Goal: Transaction & Acquisition: Purchase product/service

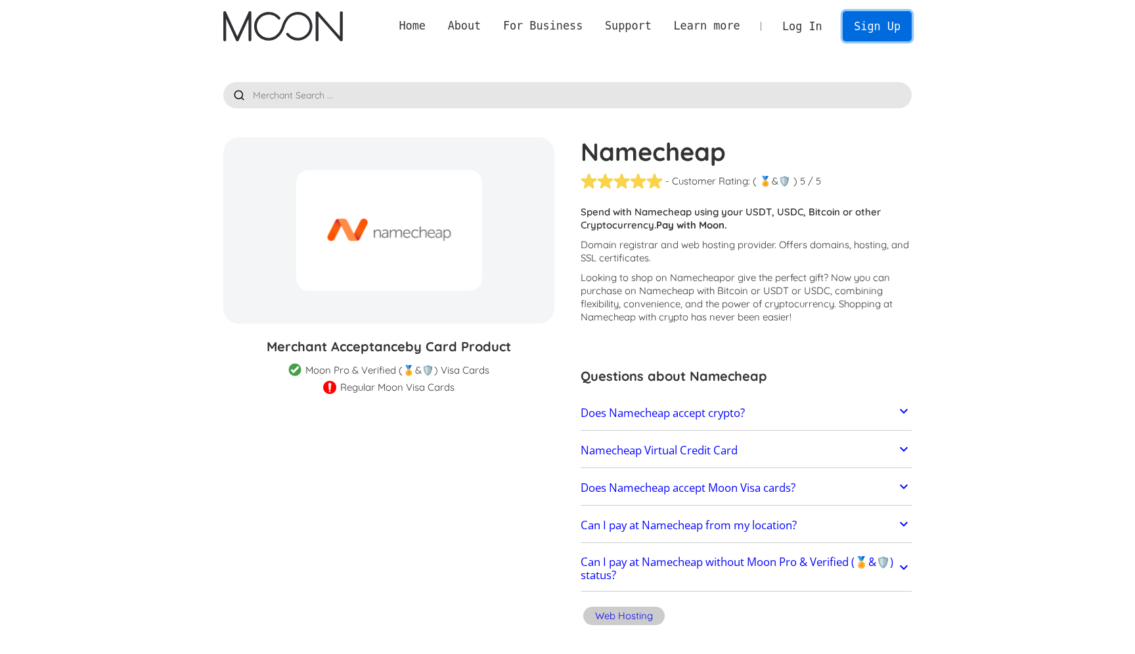
click at [847, 22] on link "Sign Up" at bounding box center [877, 26] width 68 height 30
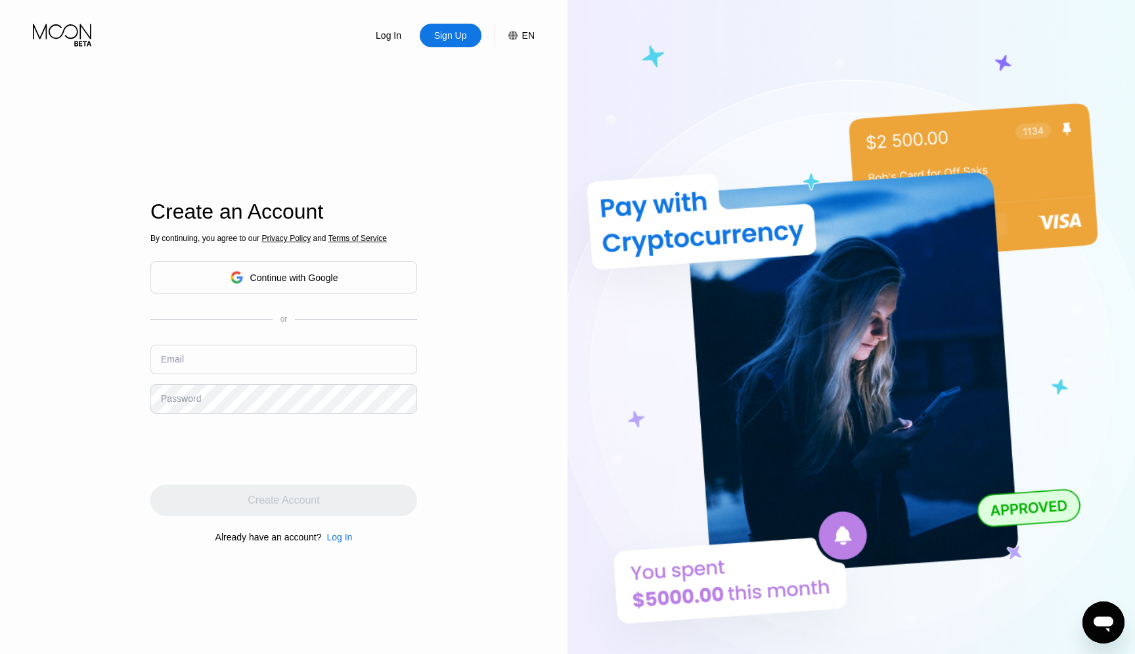
click at [372, 278] on div "Continue with Google" at bounding box center [283, 277] width 267 height 32
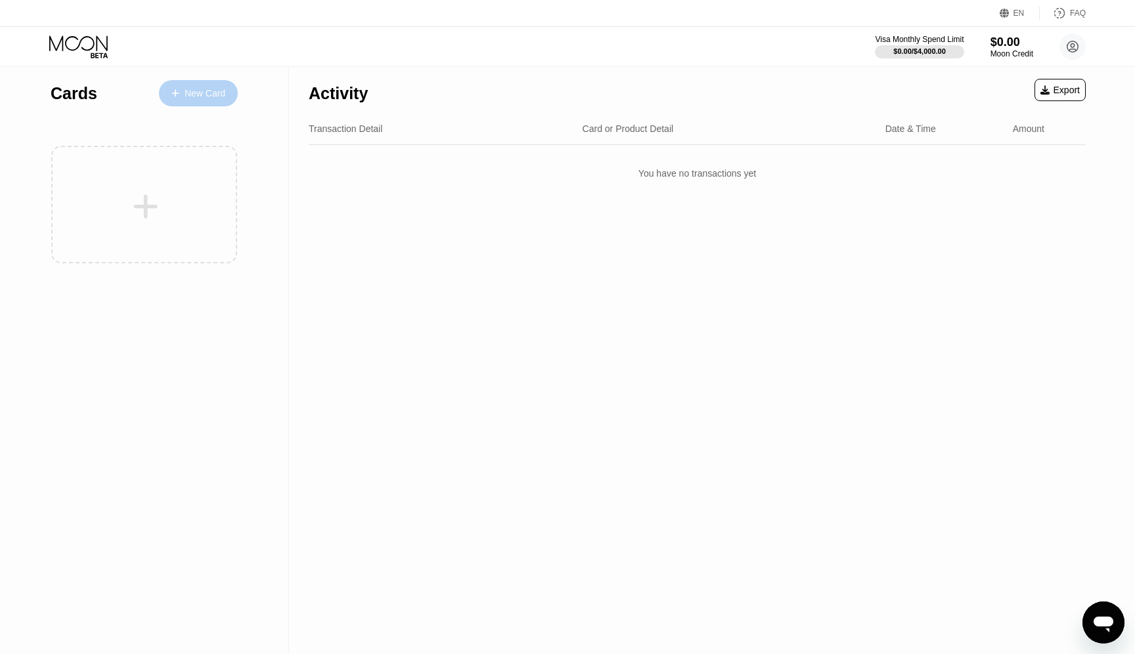
click at [199, 81] on div "New Card" at bounding box center [198, 93] width 79 height 26
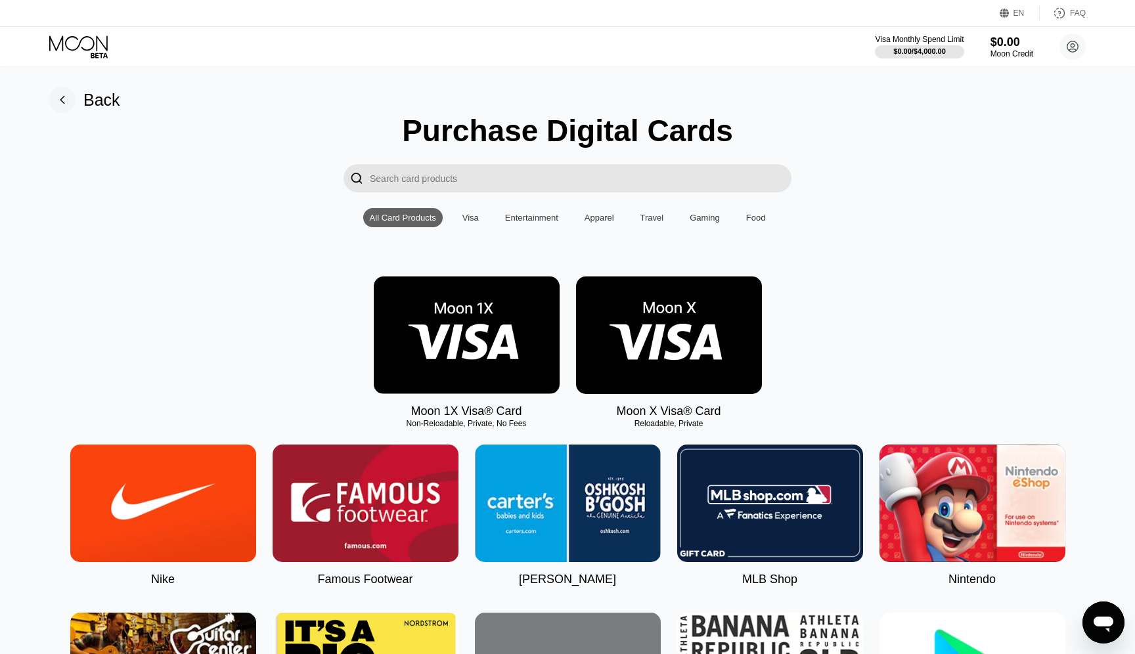
scroll to position [9, 0]
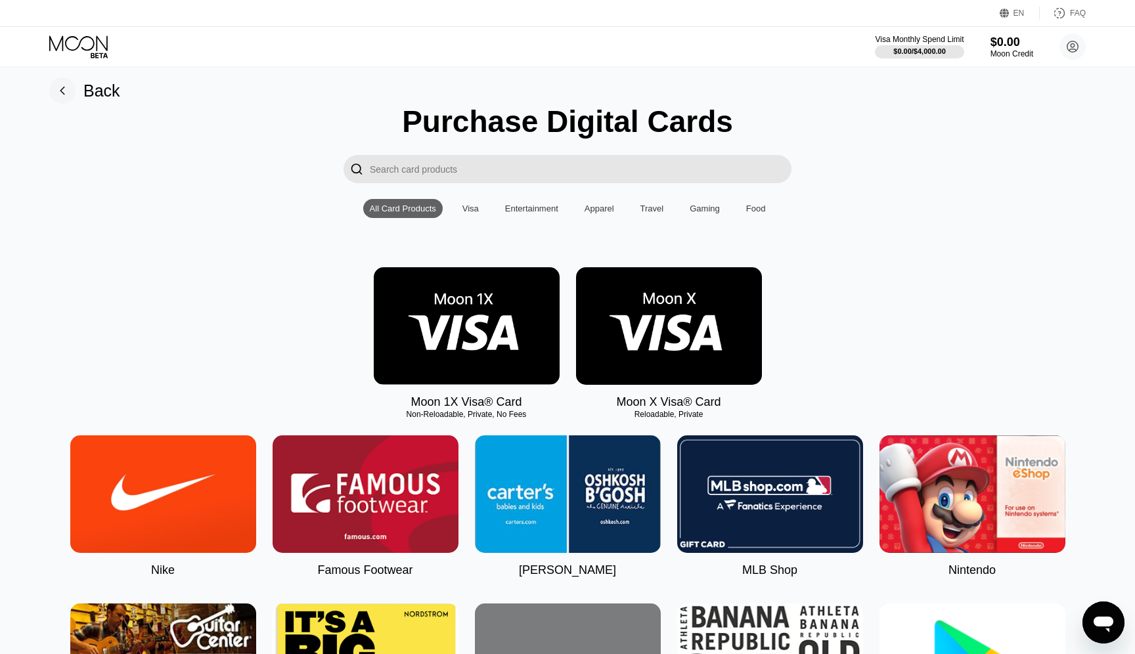
click at [432, 331] on img at bounding box center [467, 326] width 186 height 118
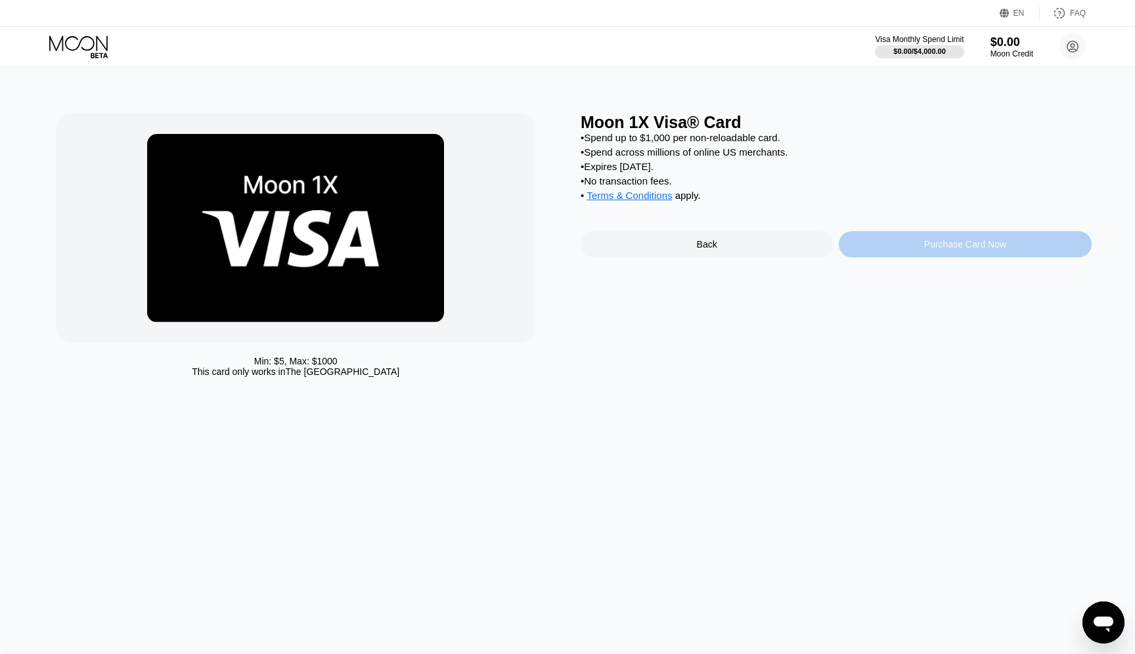
click at [850, 251] on div "Purchase Card Now" at bounding box center [965, 244] width 252 height 26
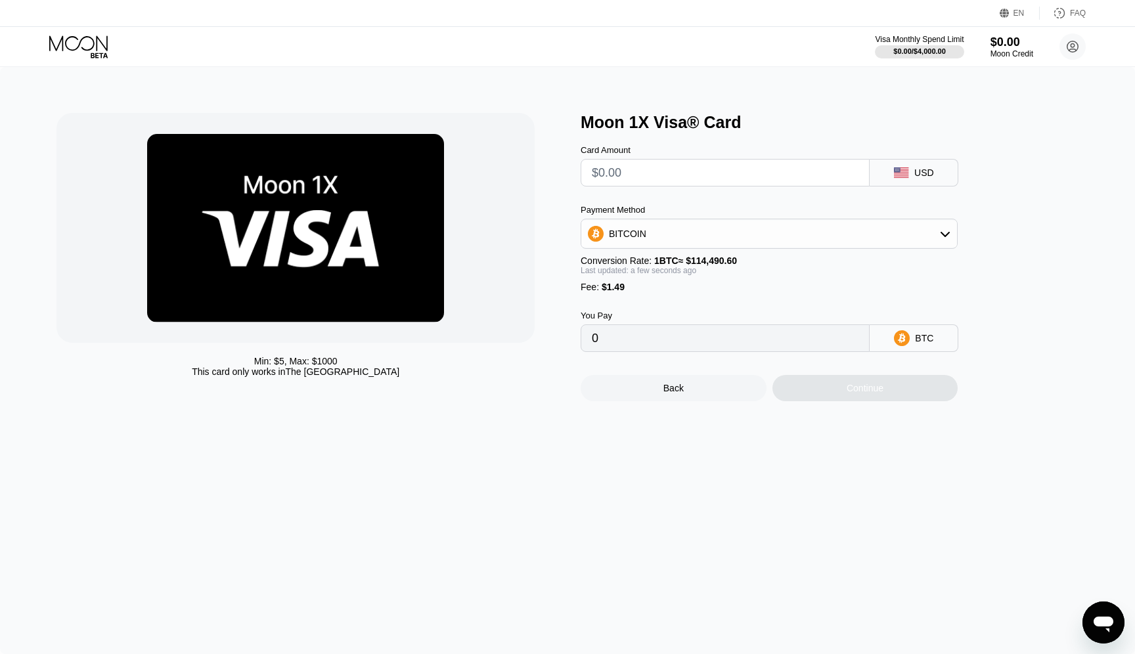
click at [814, 251] on div "Payment Method BITCOIN Conversion Rate: 1 BTC ≈ $114,490.60 Last updated: a few…" at bounding box center [769, 248] width 377 height 87
click at [816, 238] on div "BITCOIN" at bounding box center [769, 234] width 376 height 26
click at [799, 292] on div "USDT on TRON" at bounding box center [768, 299] width 369 height 26
type input "0.00"
click at [782, 179] on input "text" at bounding box center [725, 173] width 267 height 26
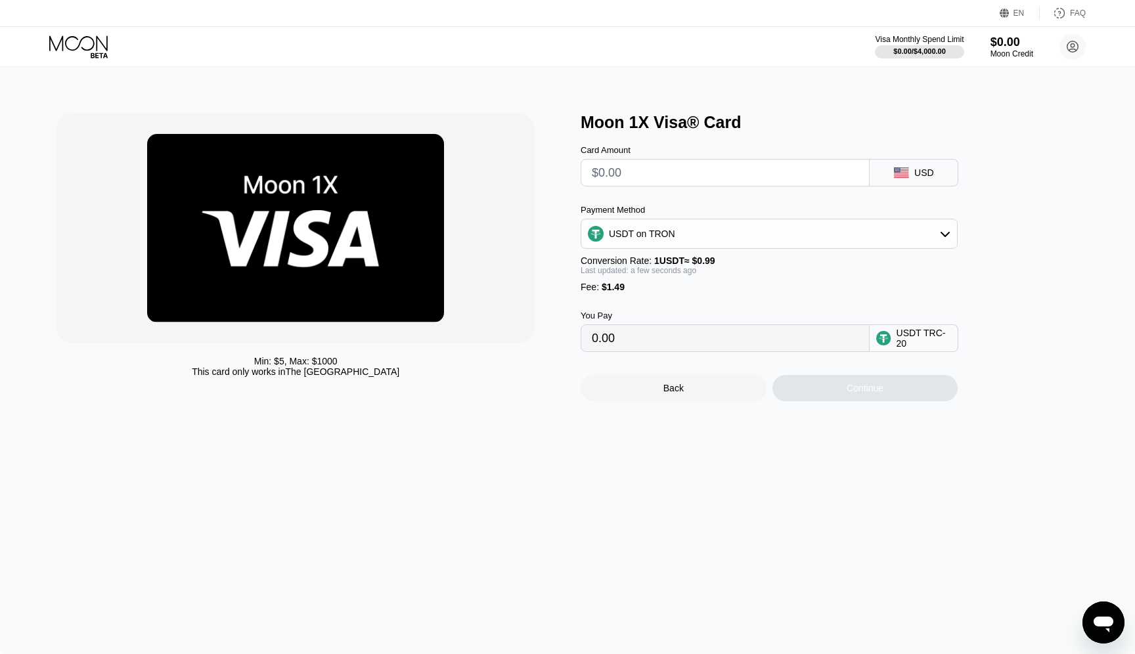
type input "$1"
type input "2.52"
type input "$19"
type input "20.70"
type input "$199"
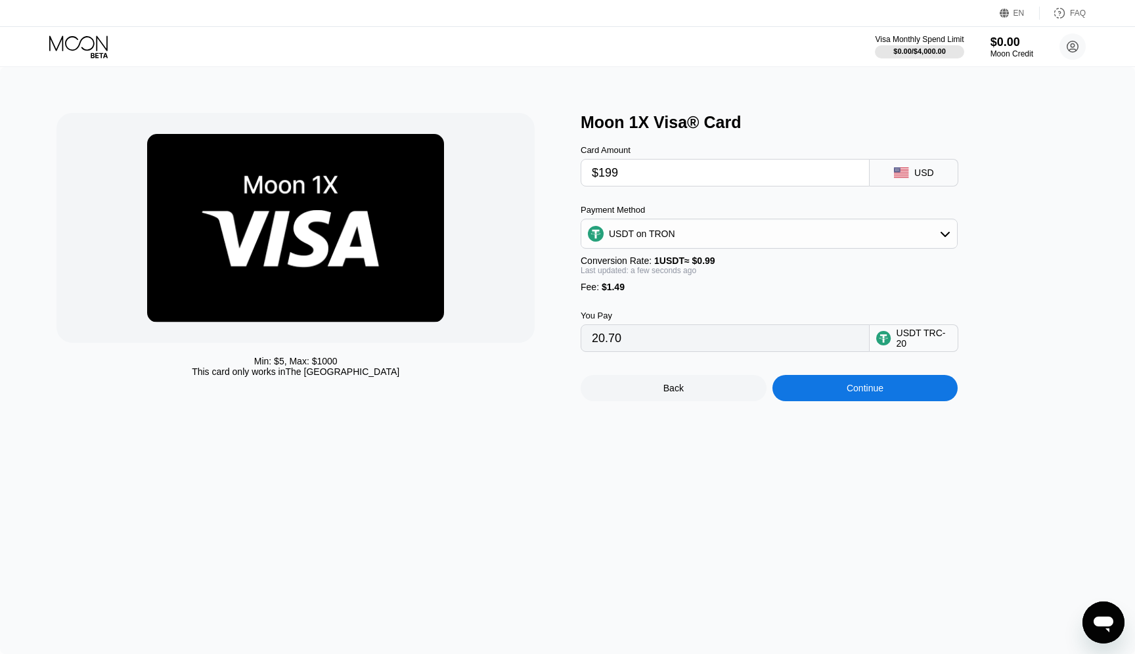
type input "202.52"
type input "$1999"
type input "2020.70"
type input "$199"
type input "202.52"
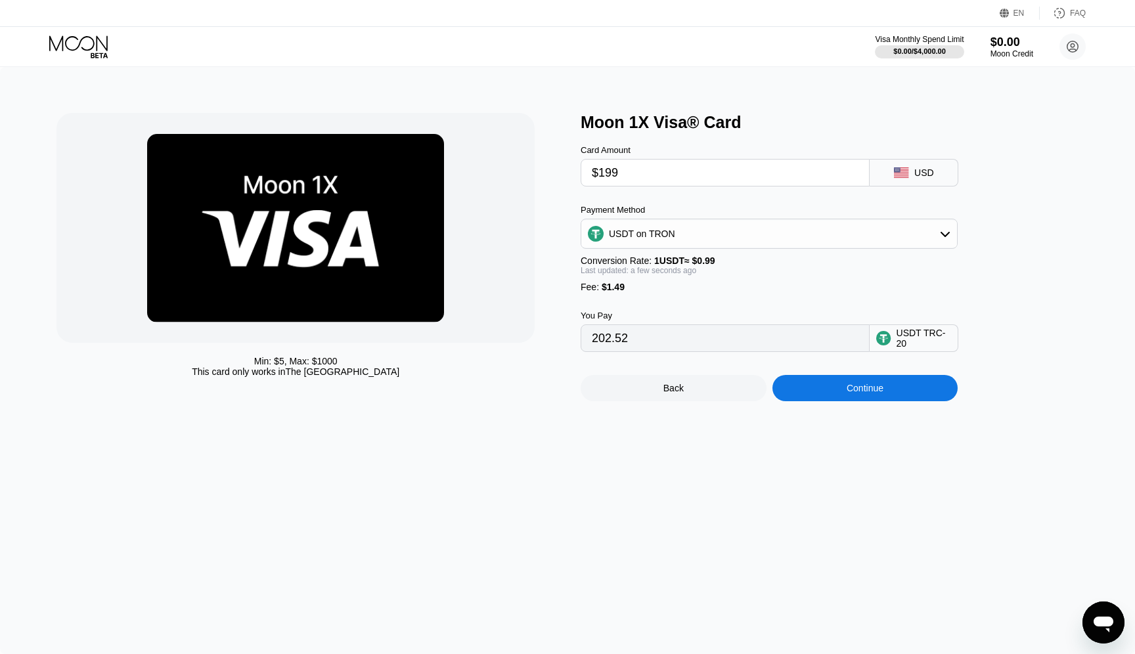
type input "$19"
type input "20.70"
type input "$1"
type input "2.52"
type input "0.00"
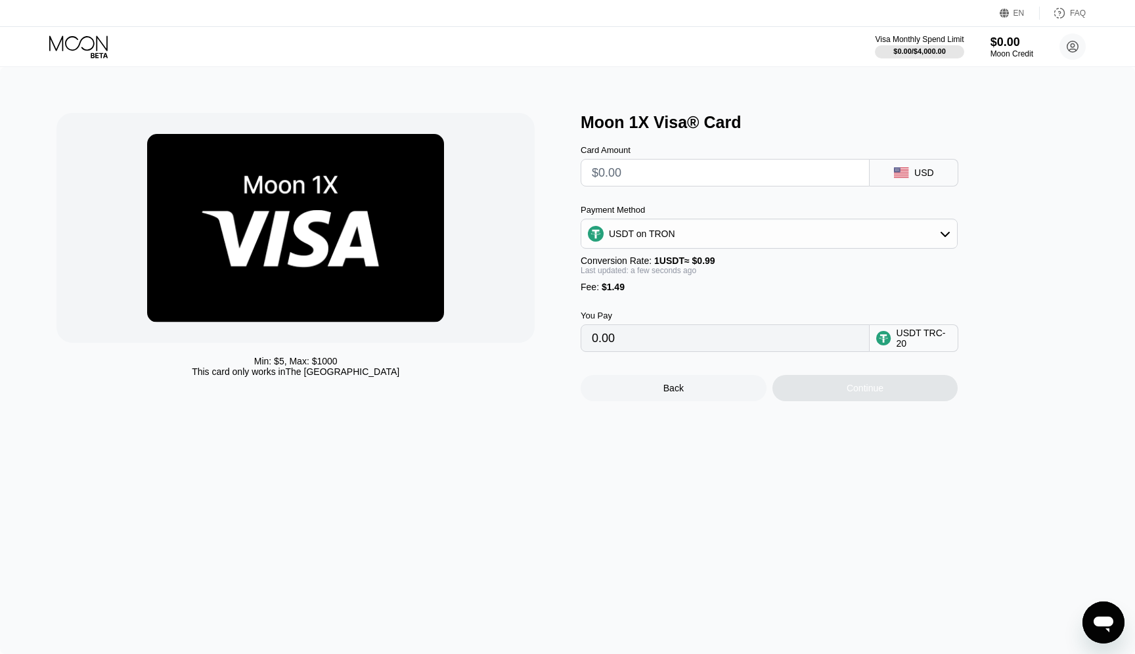
type input "$1"
type input "2.52"
type input "$10"
type input "11.61"
type input "$100"
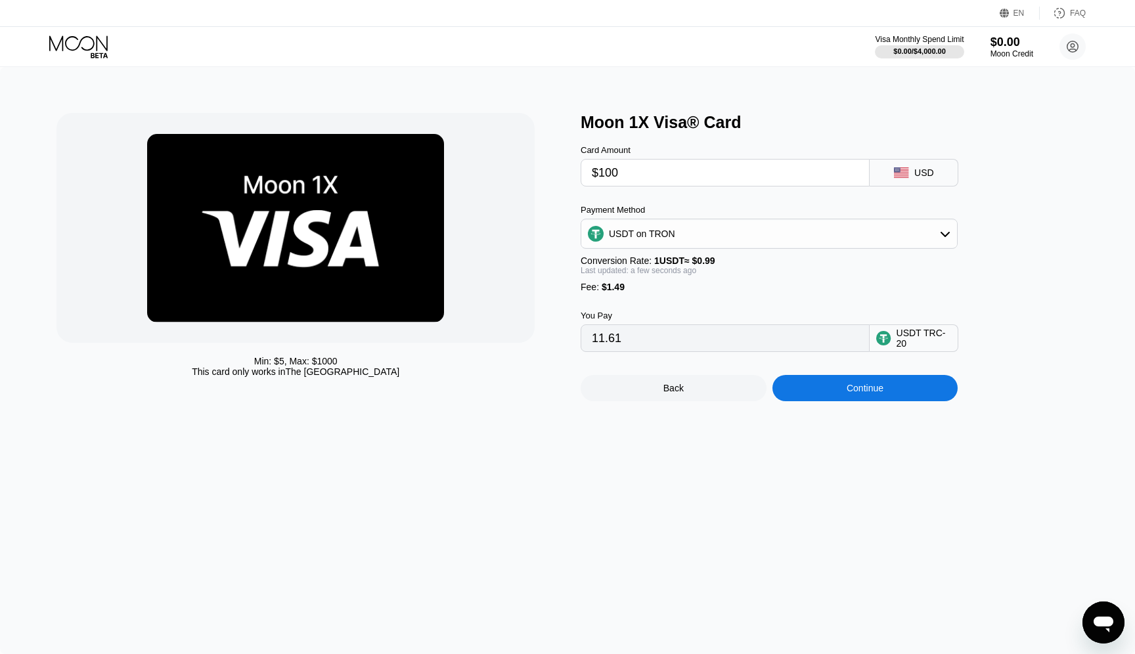
type input "102.52"
type input "$100"
